Goal: Task Accomplishment & Management: Manage account settings

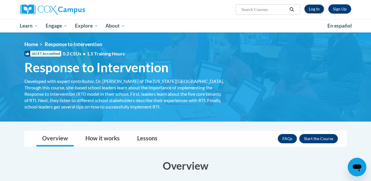
click at [314, 7] on link "Log In" at bounding box center [315, 8] width 20 height 9
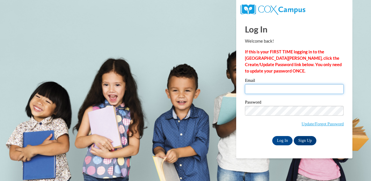
click at [278, 93] on input "Email" at bounding box center [294, 89] width 99 height 10
type input "vselder@valdosta.edu"
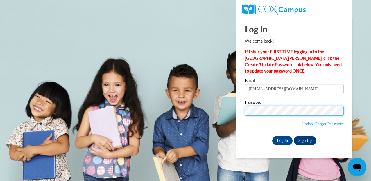
click at [273, 136] on input "Log In" at bounding box center [283, 140] width 20 height 9
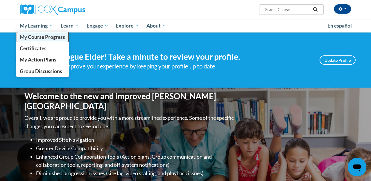
click at [37, 37] on span "My Course Progress" at bounding box center [42, 37] width 45 height 6
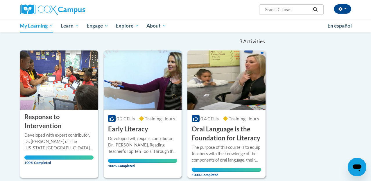
scroll to position [75, 0]
